Goal: Task Accomplishment & Management: Manage account settings

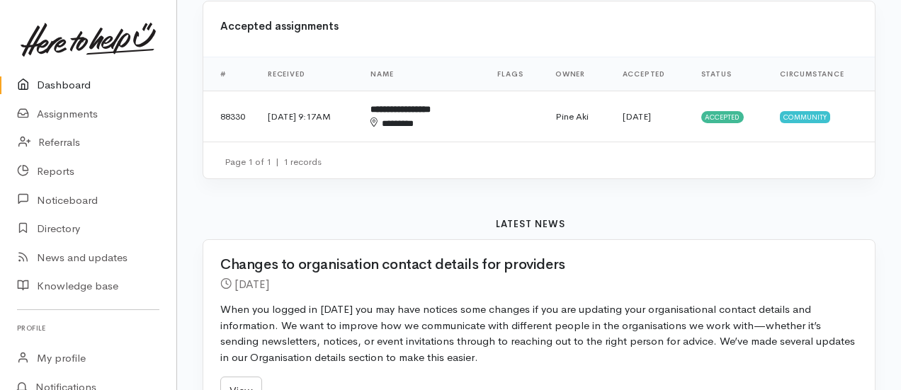
scroll to position [567, 0]
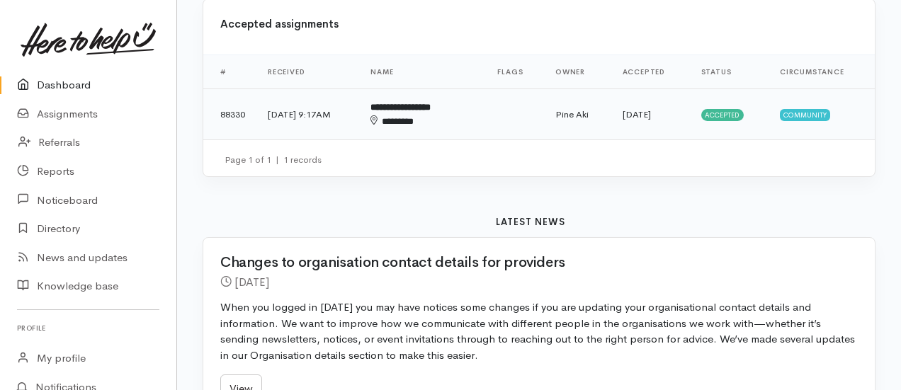
click at [523, 119] on td at bounding box center [515, 114] width 58 height 51
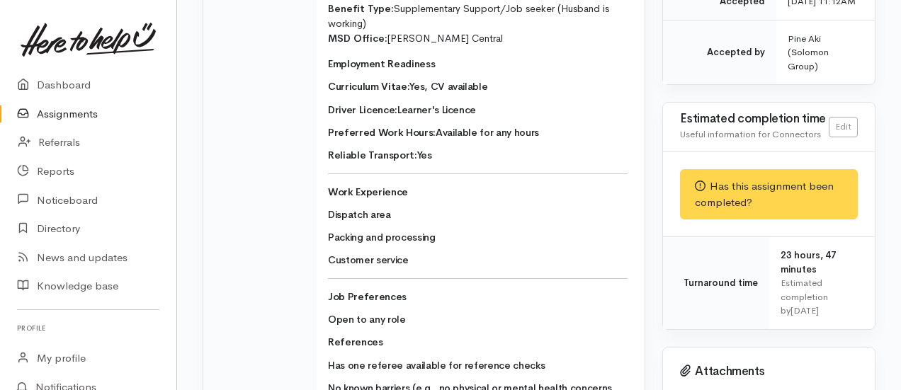
scroll to position [392, 0]
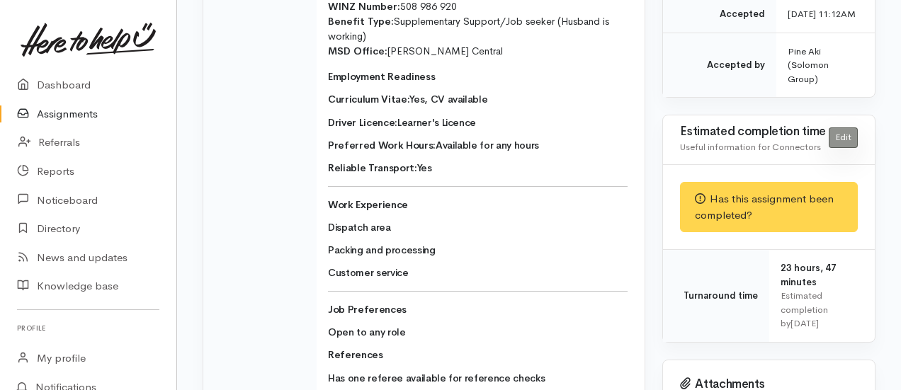
click at [840, 148] on link "Edit" at bounding box center [843, 138] width 29 height 21
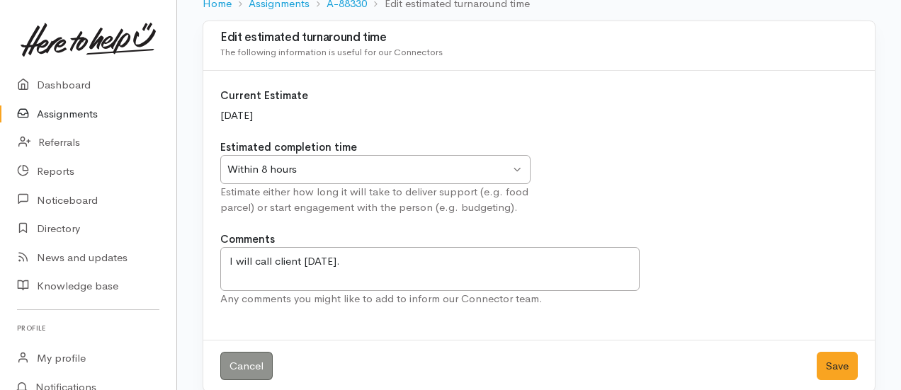
scroll to position [119, 0]
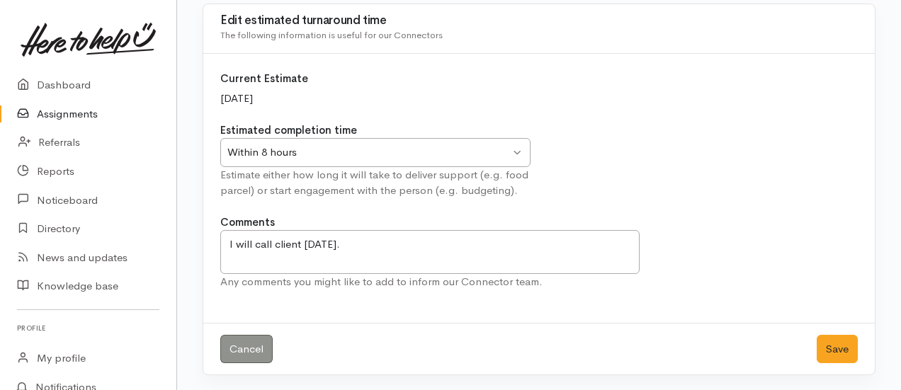
click at [342, 155] on div "Within 8 hours" at bounding box center [368, 153] width 283 height 16
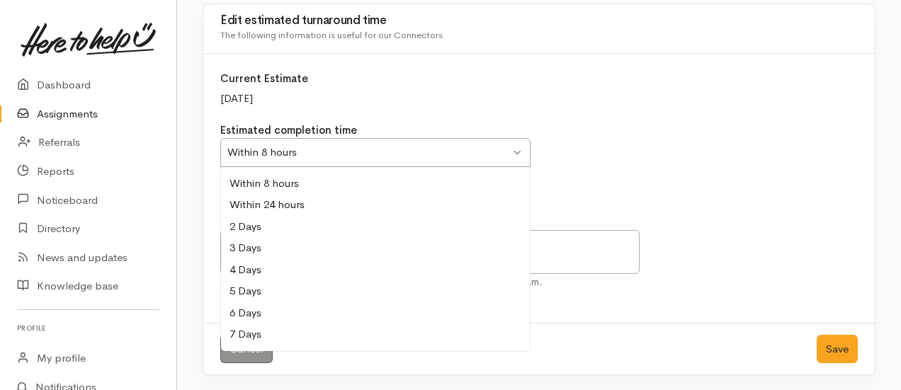
click at [342, 155] on div "Within 8 hours" at bounding box center [368, 153] width 283 height 16
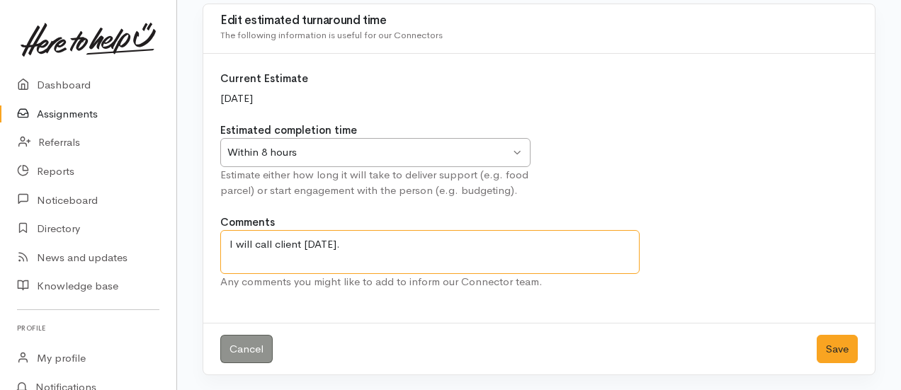
click at [351, 244] on textarea "I will call client today." at bounding box center [429, 252] width 419 height 44
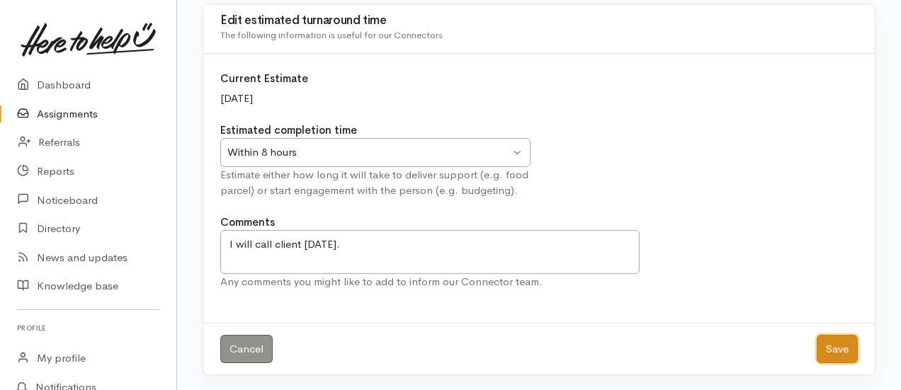
click at [836, 351] on button "Save" at bounding box center [837, 349] width 41 height 29
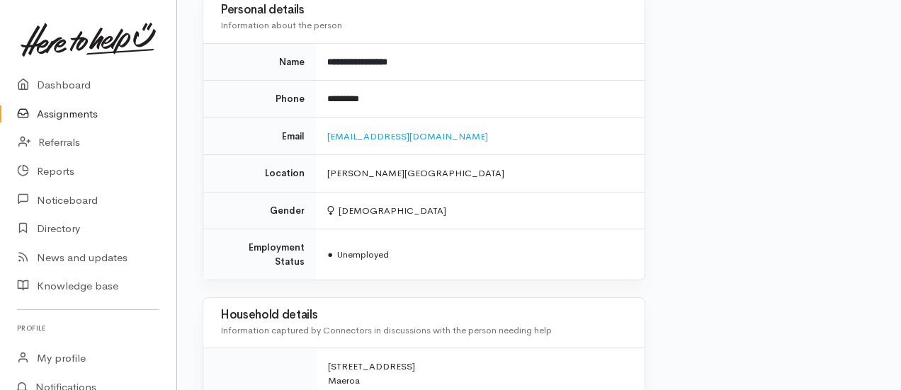
scroll to position [1030, 0]
